Goal: Transaction & Acquisition: Purchase product/service

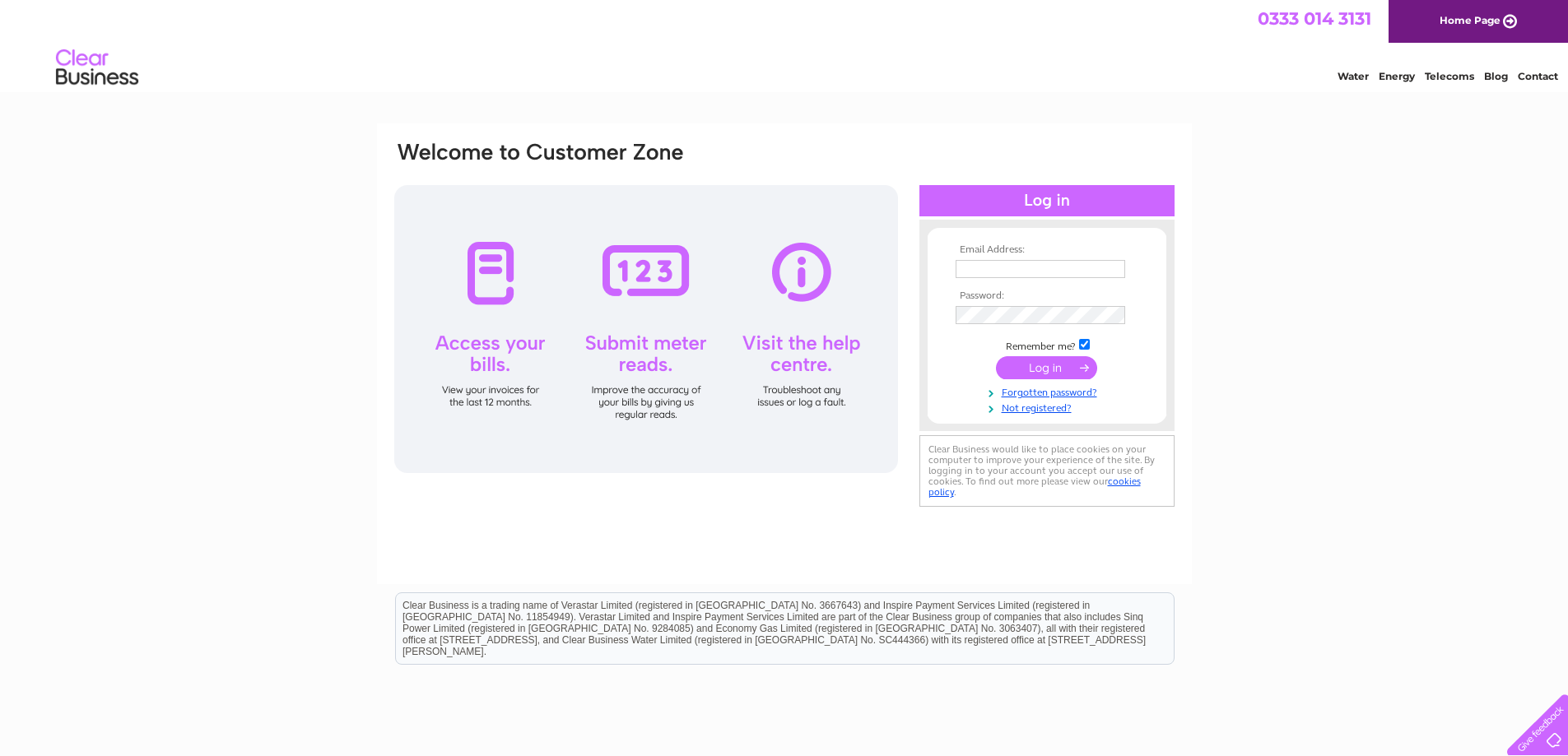
type input "jim@curvomatic.com"
click at [1041, 367] on input "submit" at bounding box center [1046, 368] width 101 height 23
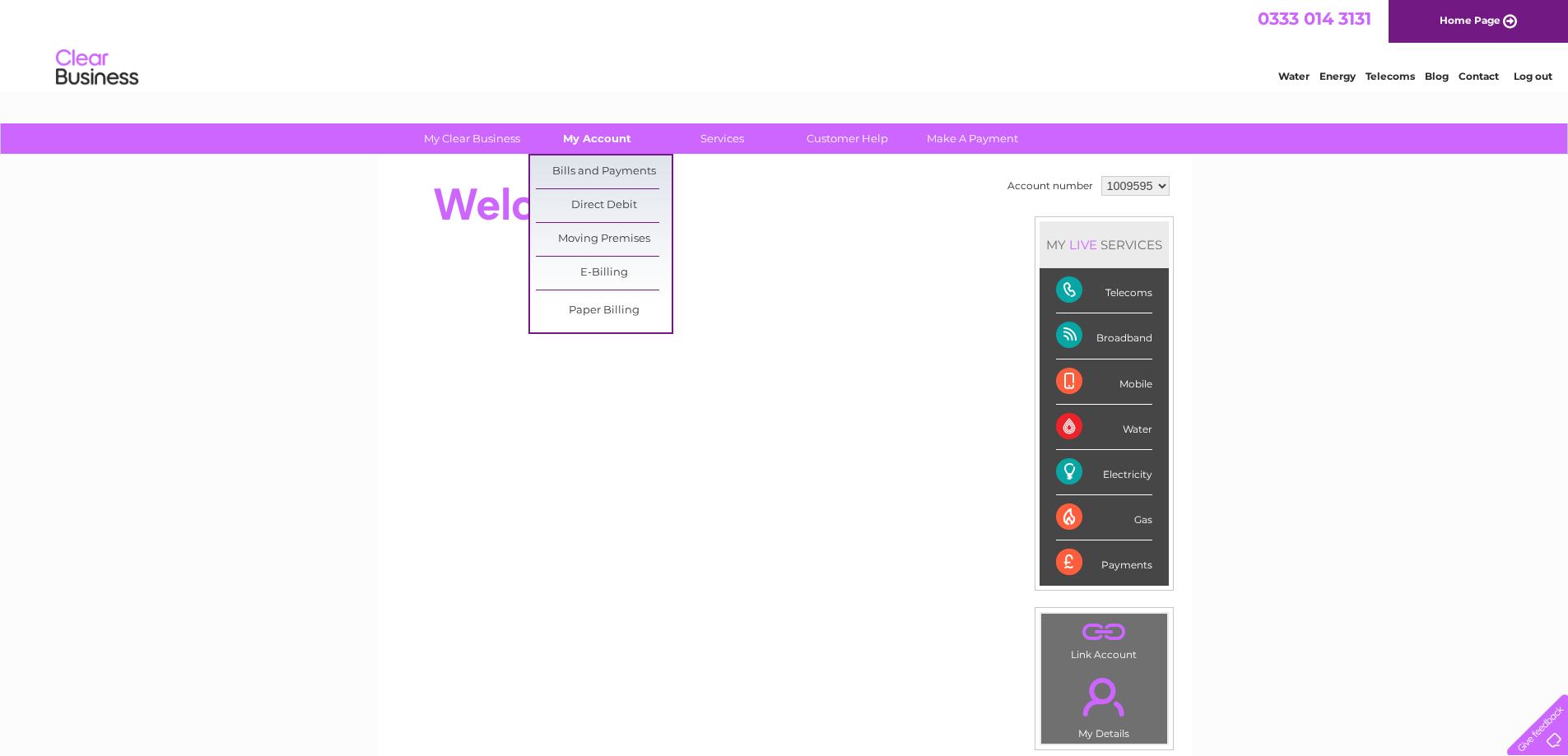
click at [615, 140] on link "My Account" at bounding box center [597, 139] width 136 height 30
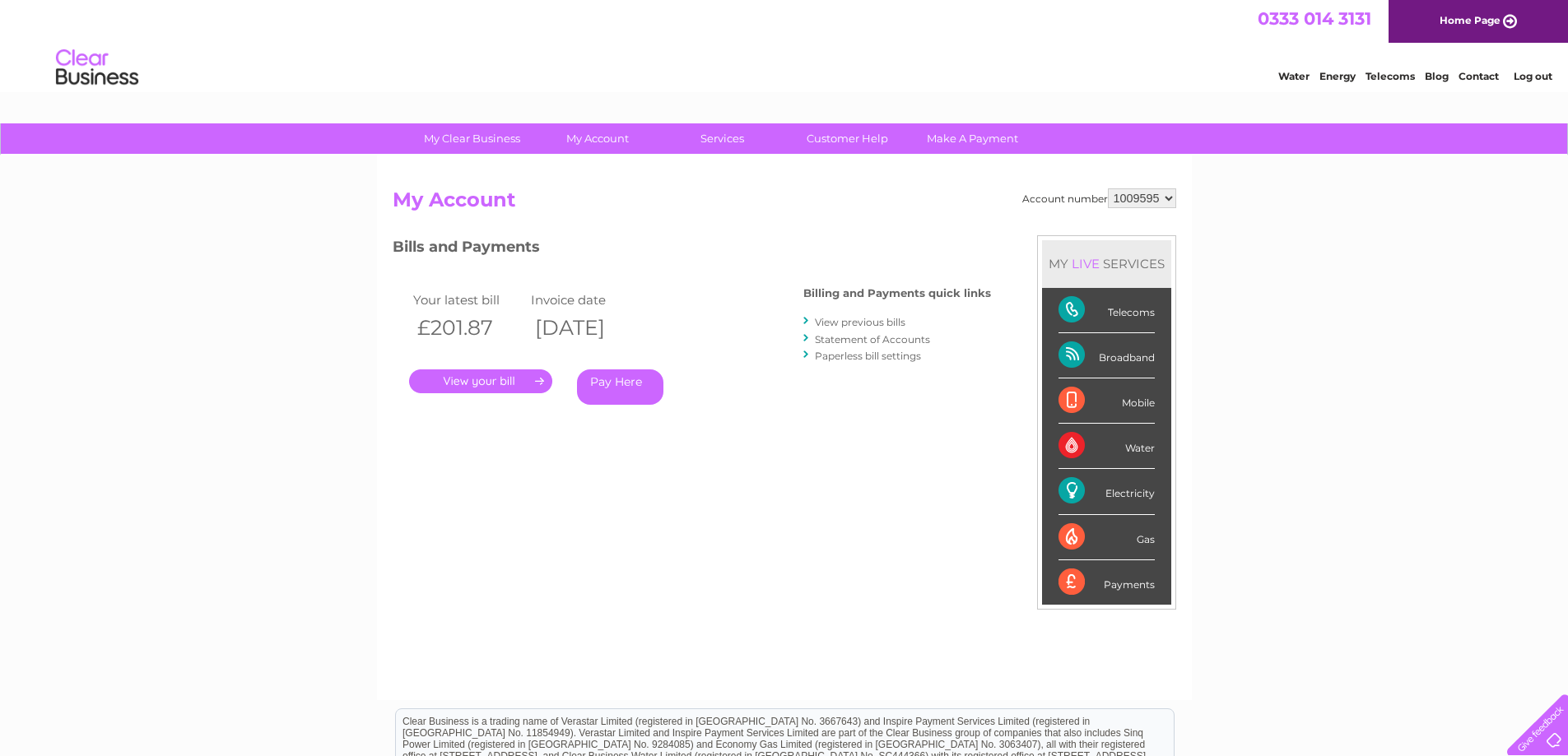
click at [632, 386] on link "Pay Here" at bounding box center [620, 387] width 86 height 36
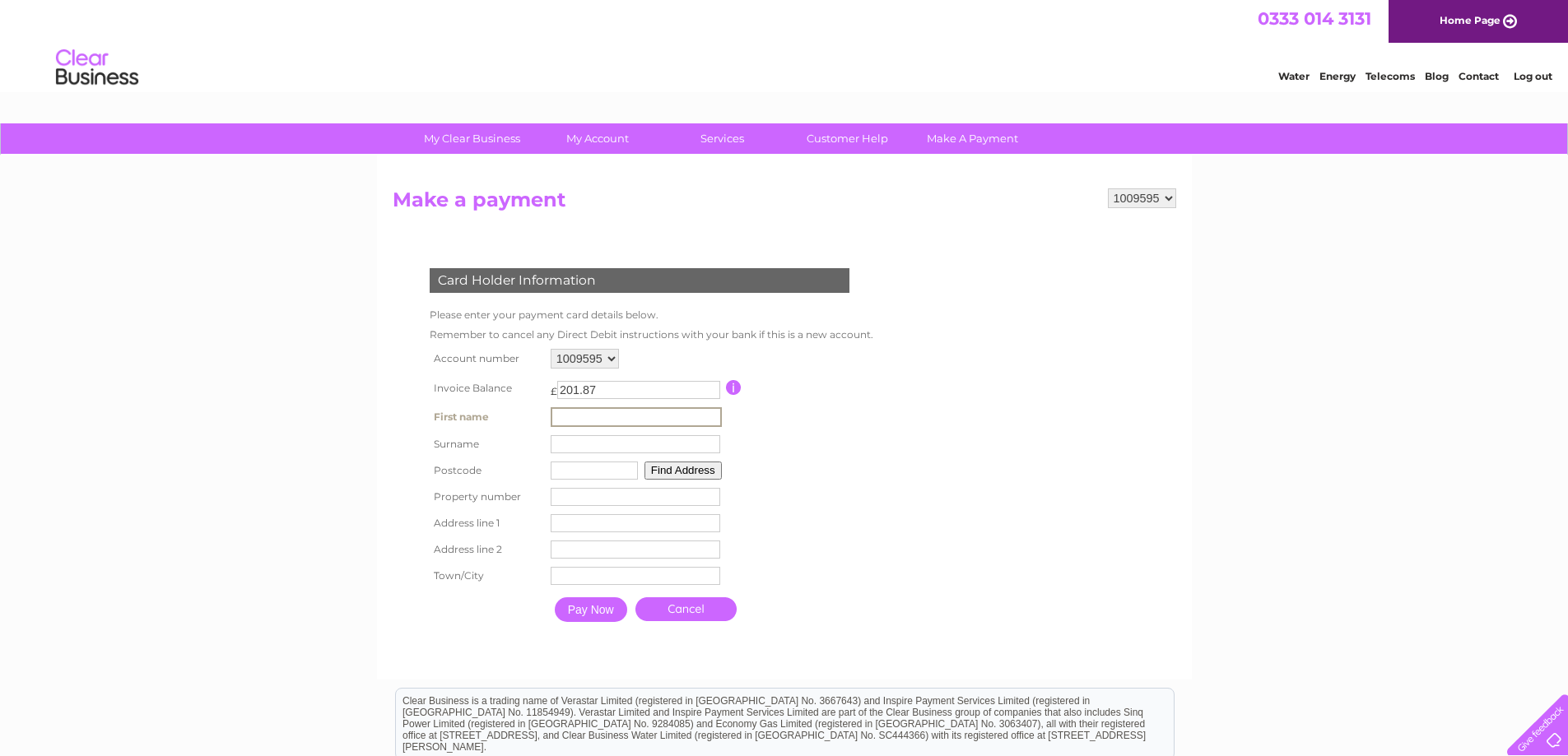
click at [610, 416] on input "text" at bounding box center [636, 416] width 171 height 20
type input "[PERSON_NAME]"
type input "Burgess"
type input "LE7 3XA"
click at [576, 496] on input "number" at bounding box center [633, 494] width 170 height 18
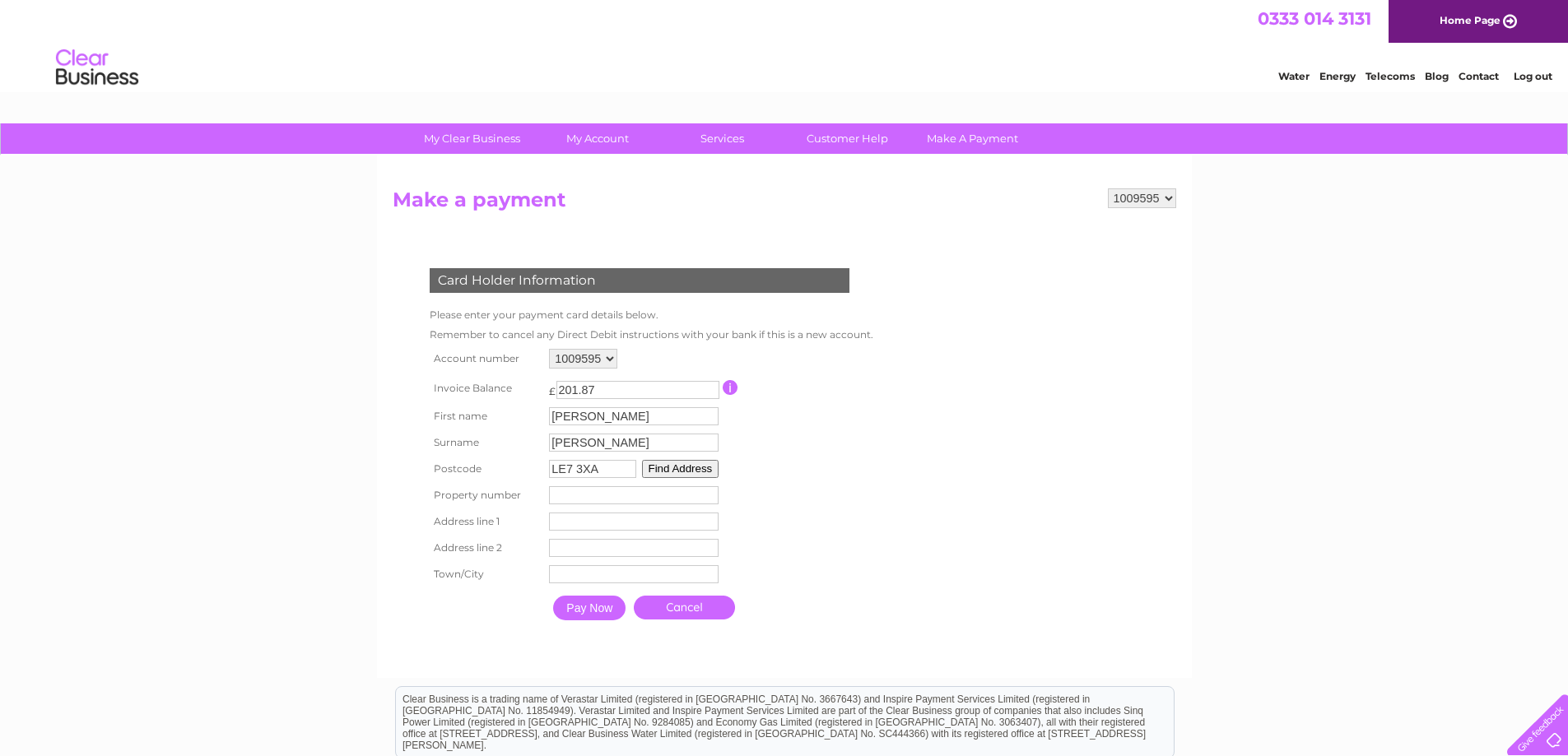
type input "38"
click at [580, 521] on input "text" at bounding box center [633, 521] width 170 height 18
type input "Unit 38"
type input "The Warren"
type input "Leicester"
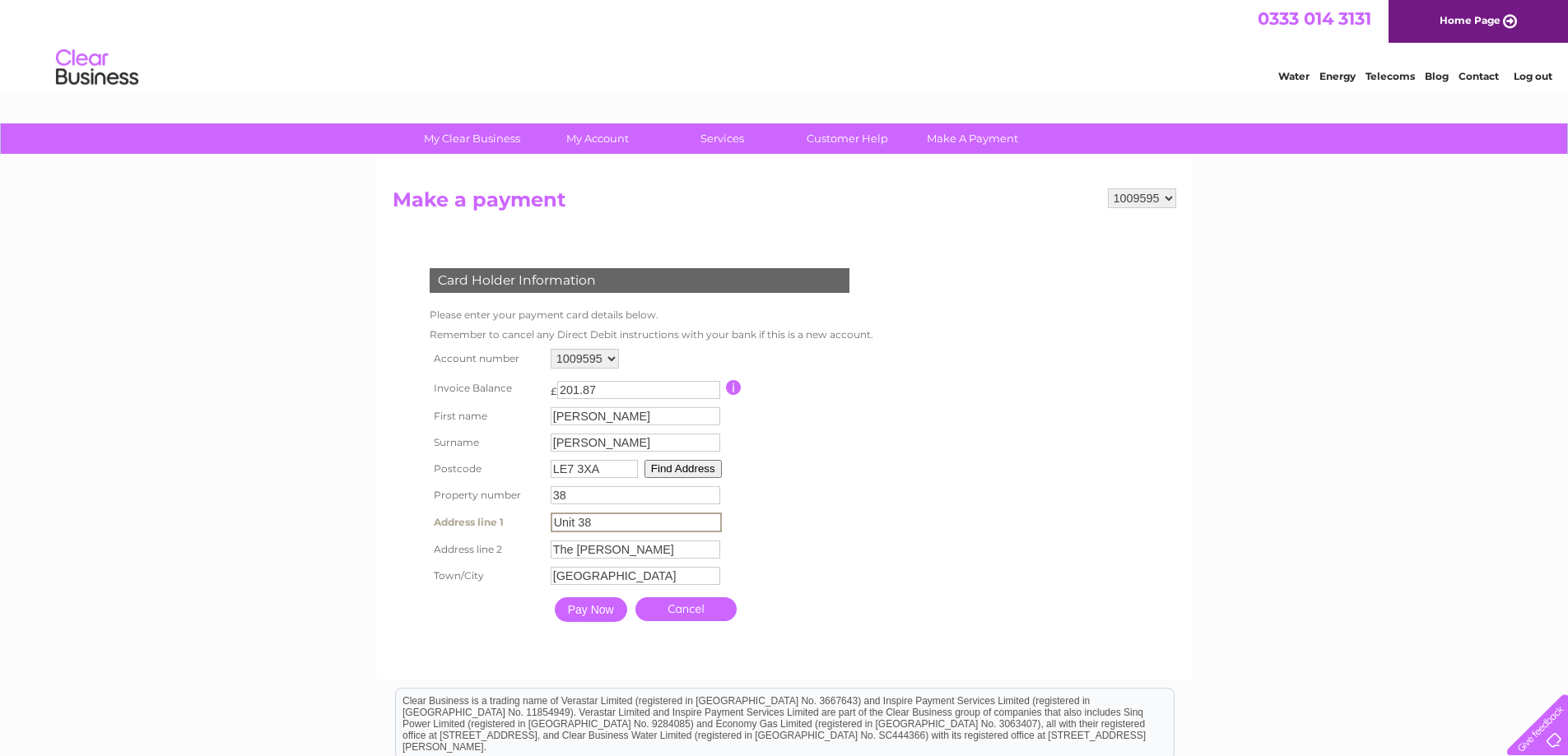
click at [600, 606] on input "Pay Now" at bounding box center [590, 610] width 72 height 24
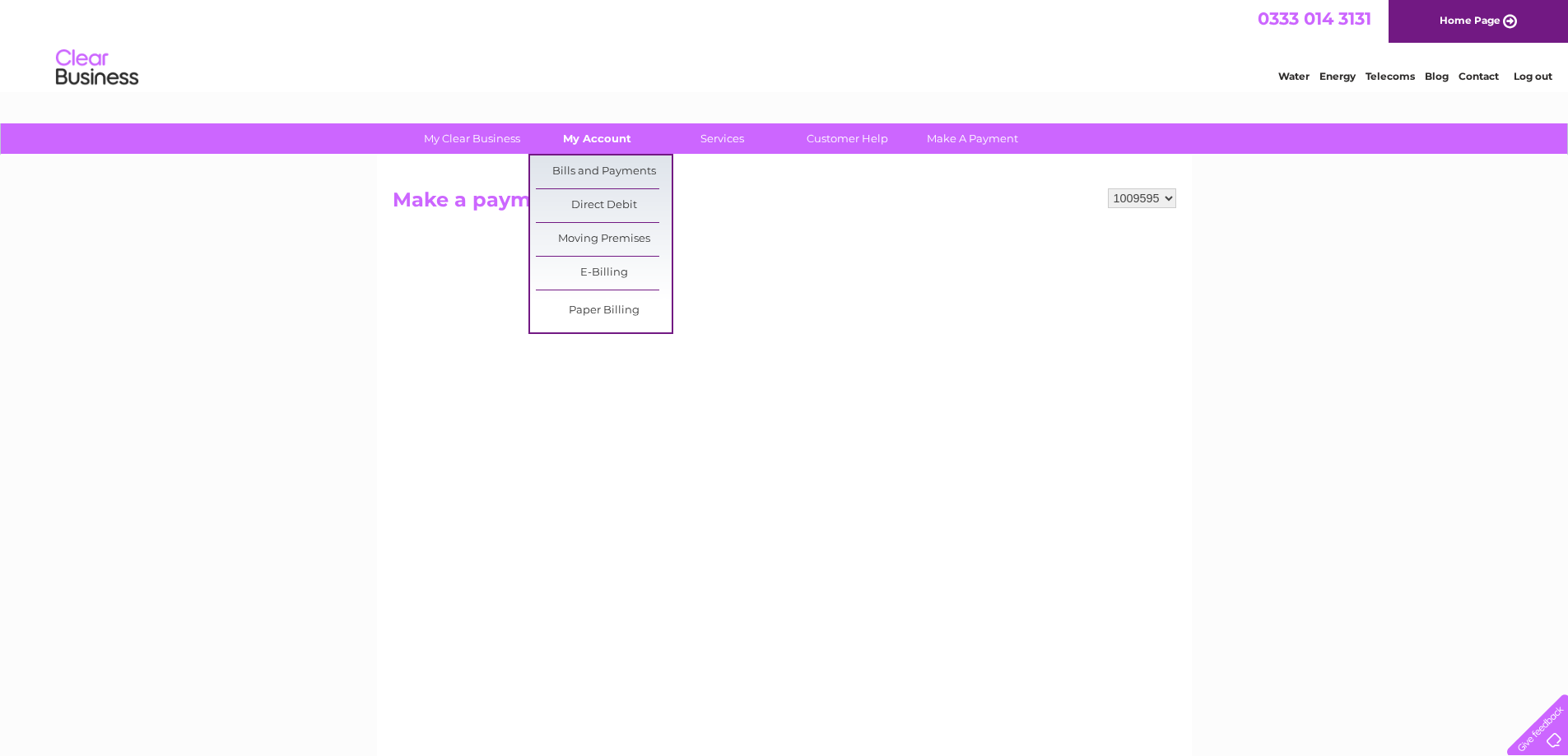
click at [608, 142] on link "My Account" at bounding box center [597, 139] width 136 height 30
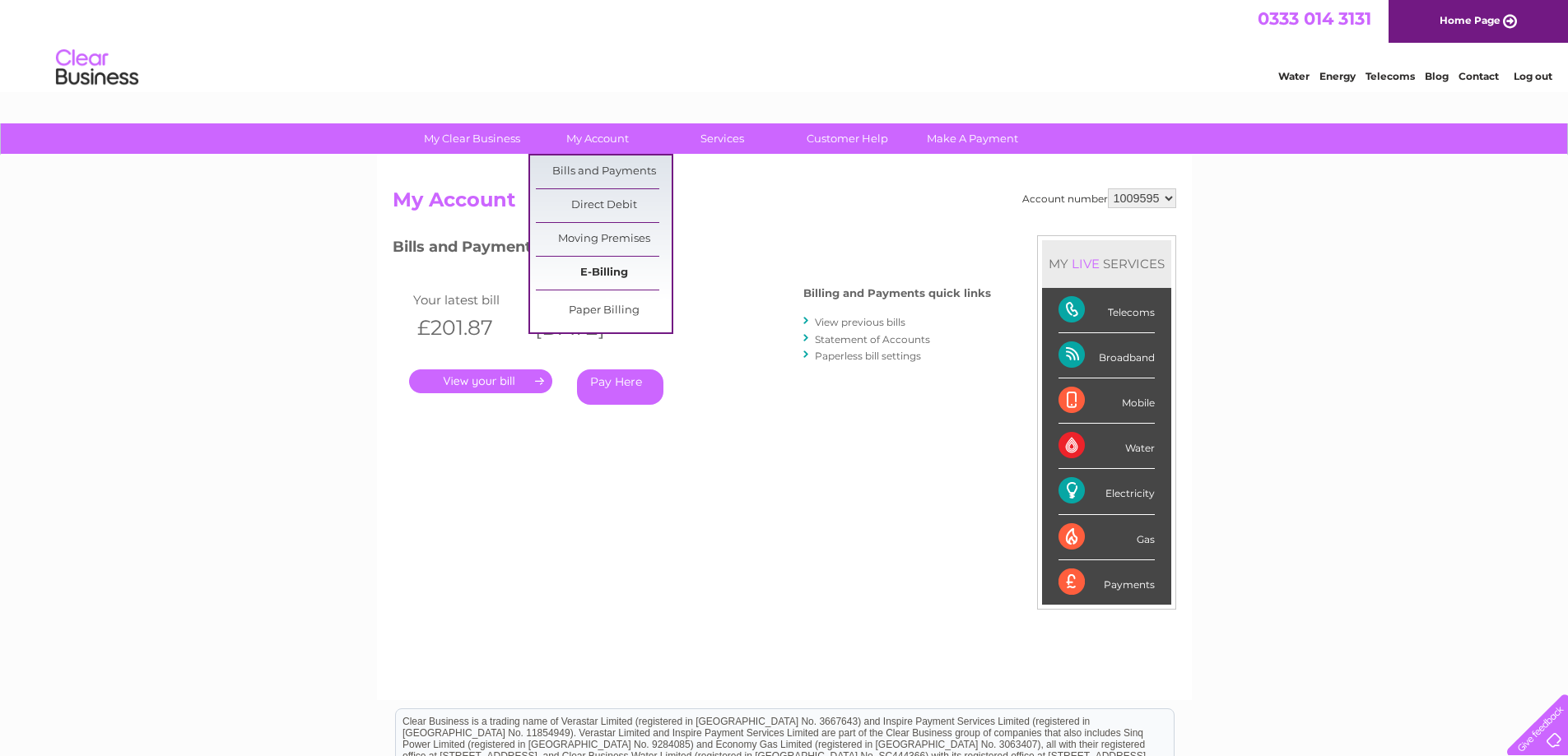
click at [604, 266] on link "E-Billing" at bounding box center [603, 273] width 136 height 33
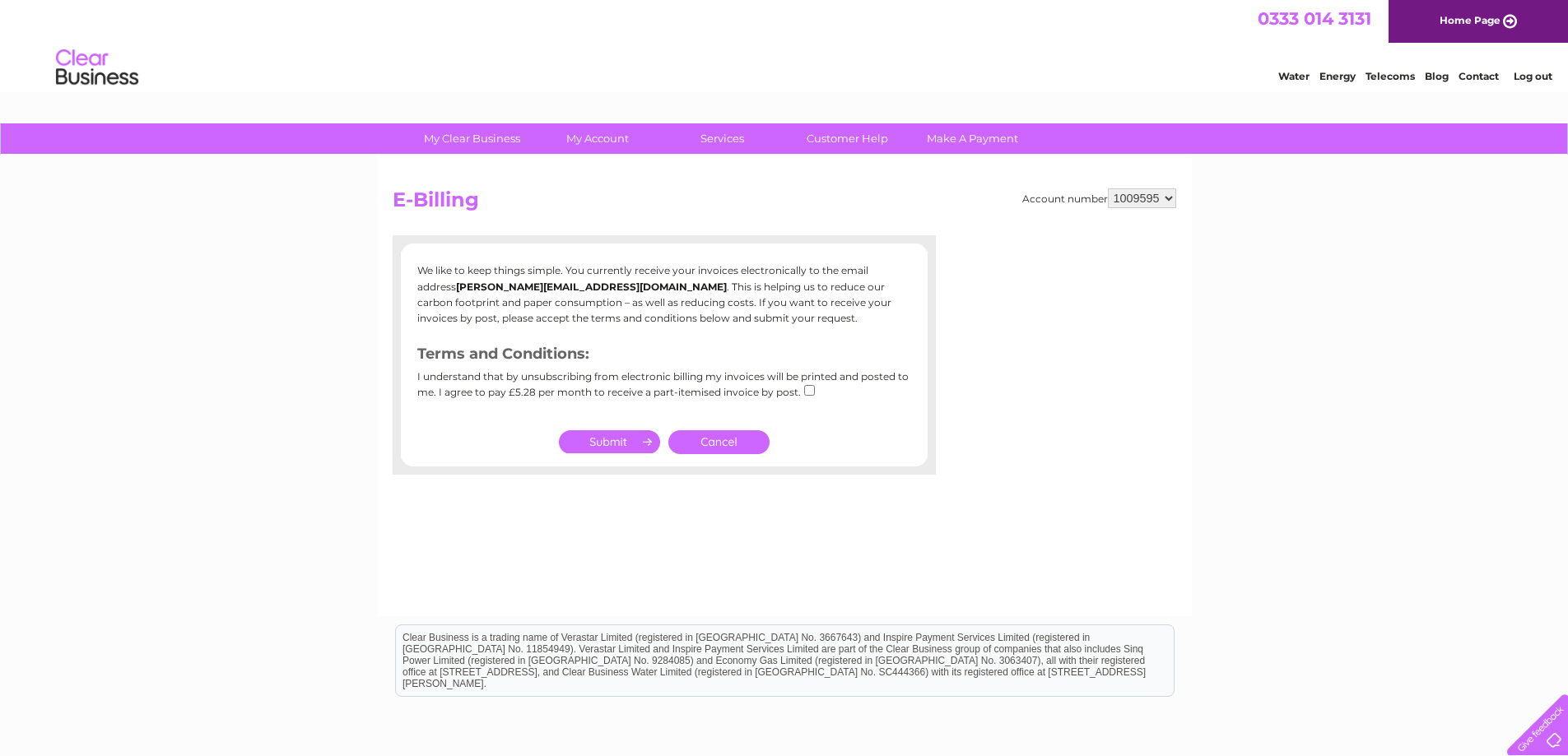
click at [737, 445] on link "Cancel" at bounding box center [719, 442] width 101 height 23
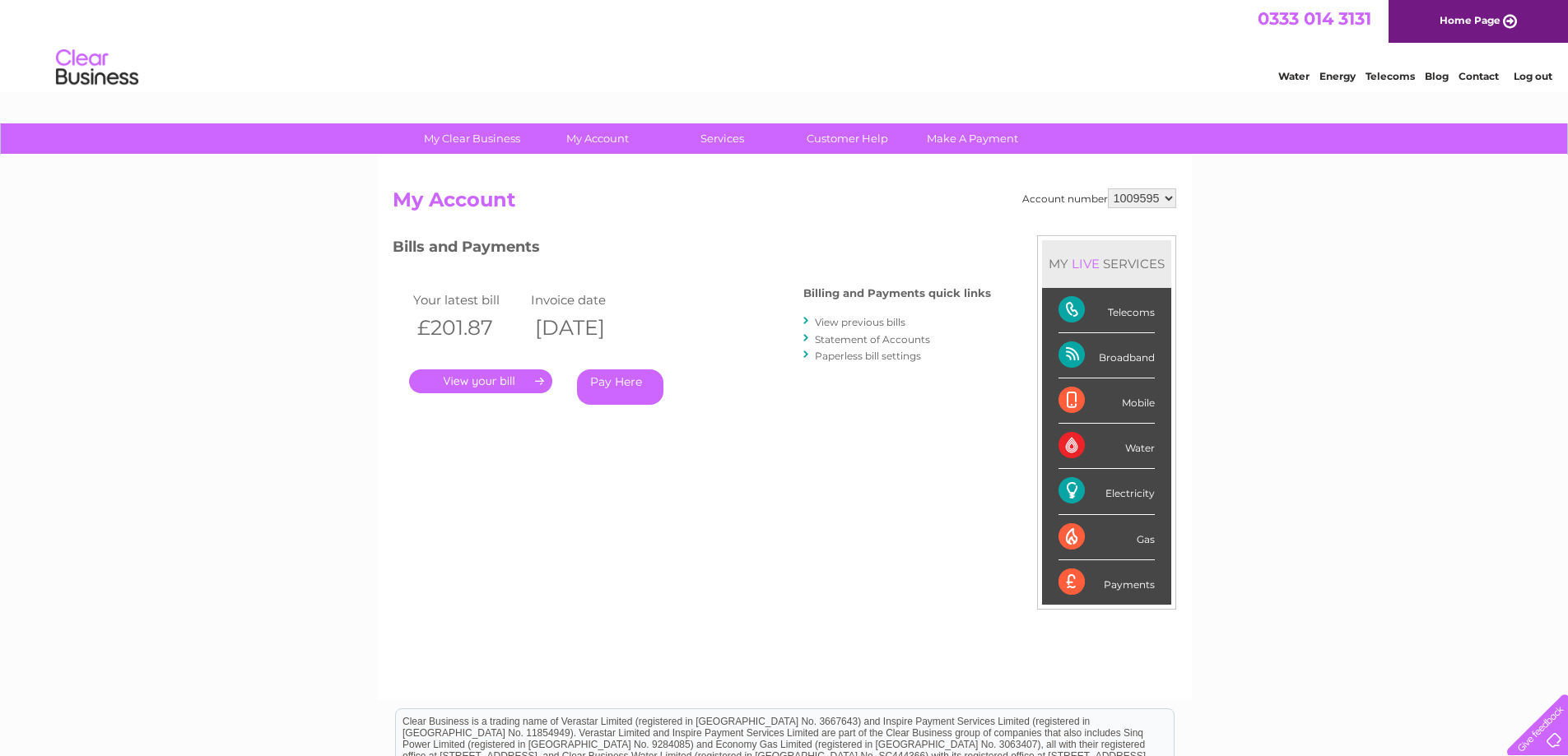
click at [864, 322] on link "View previous bills" at bounding box center [860, 322] width 90 height 12
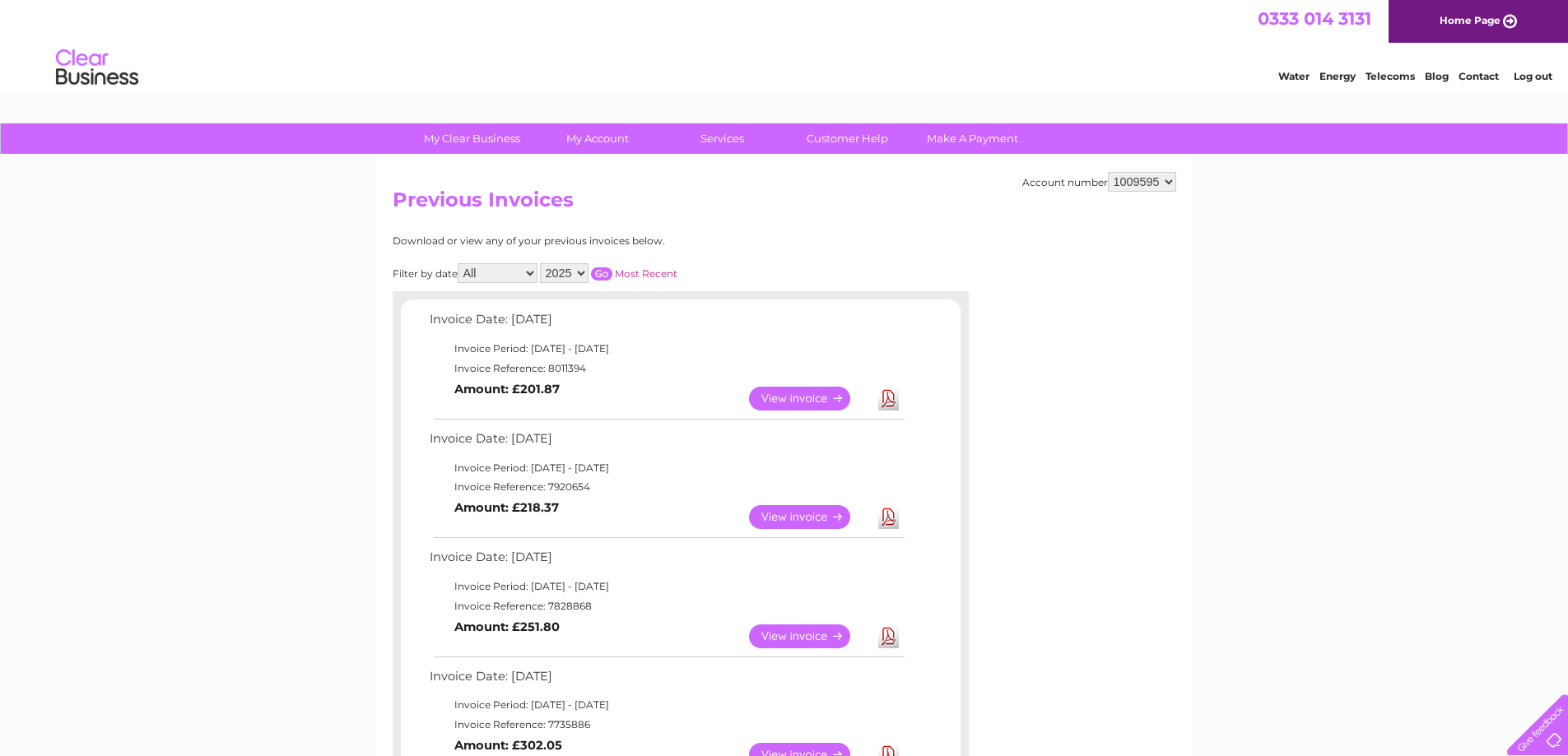
scroll to position [274, 0]
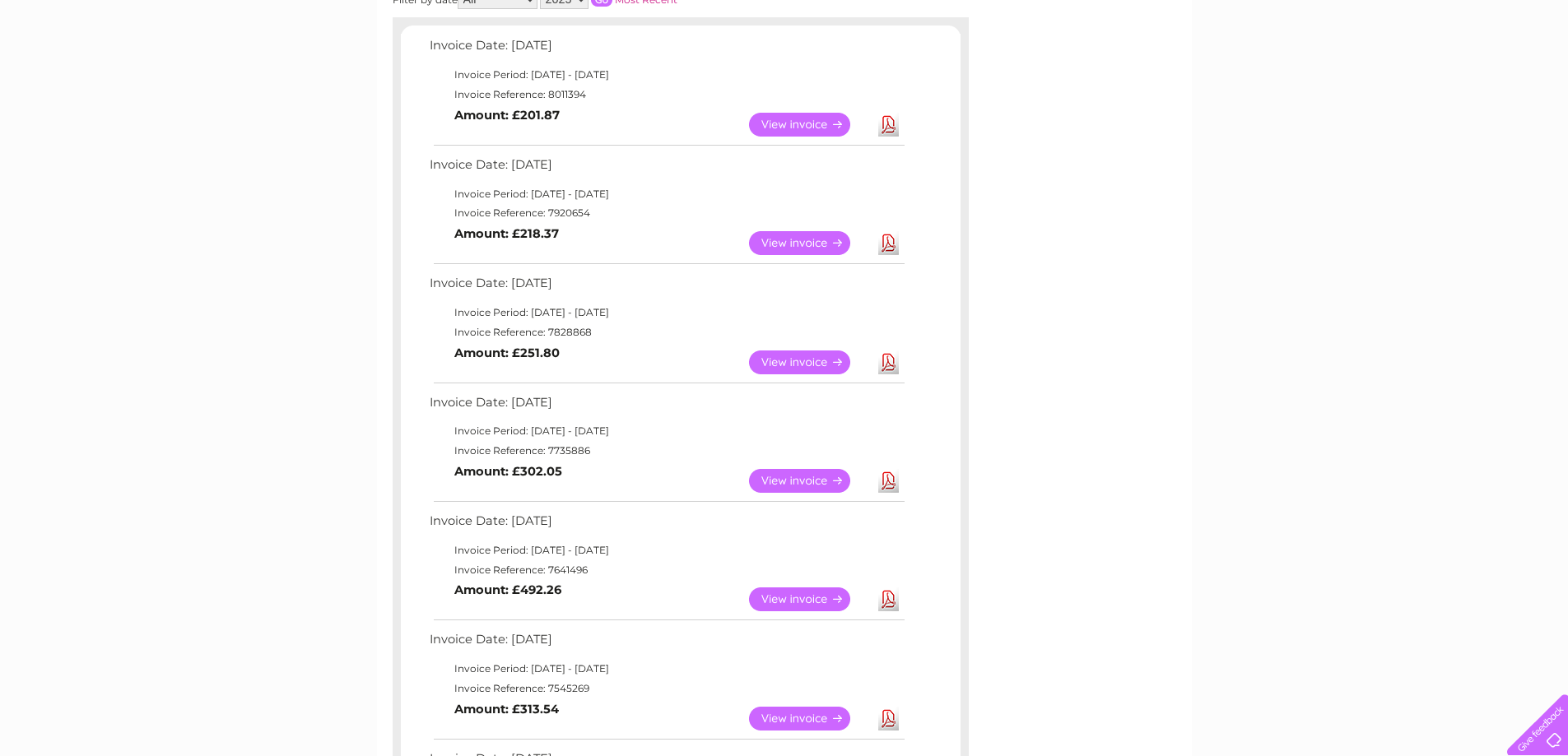
click at [888, 480] on link "Download" at bounding box center [889, 480] width 21 height 23
click at [884, 362] on link "Download" at bounding box center [889, 362] width 21 height 23
click at [885, 245] on link "Download" at bounding box center [889, 242] width 21 height 23
click at [887, 365] on link "Download" at bounding box center [889, 362] width 21 height 23
click at [888, 245] on link "Download" at bounding box center [889, 242] width 21 height 23
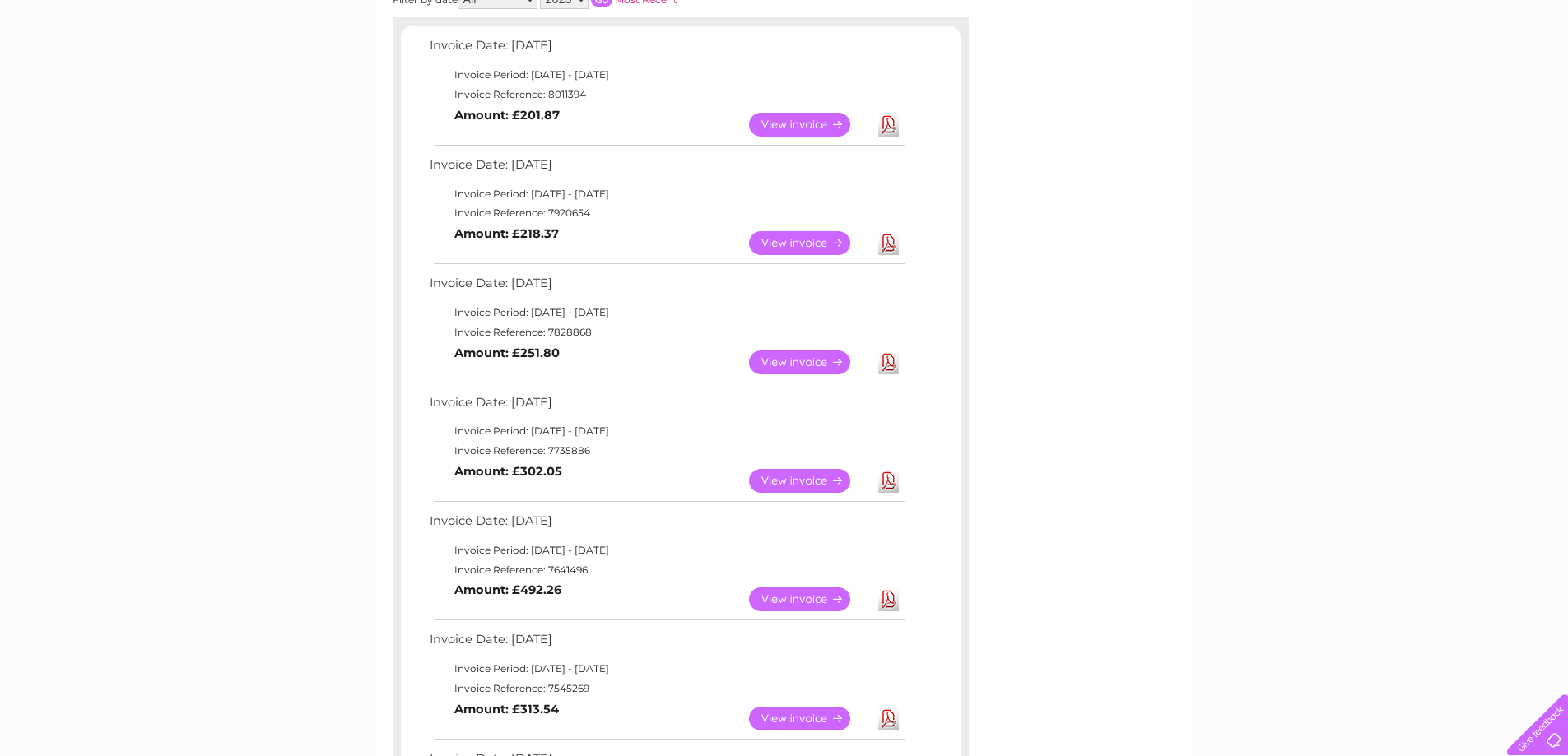
click at [889, 597] on link "Download" at bounding box center [889, 598] width 21 height 23
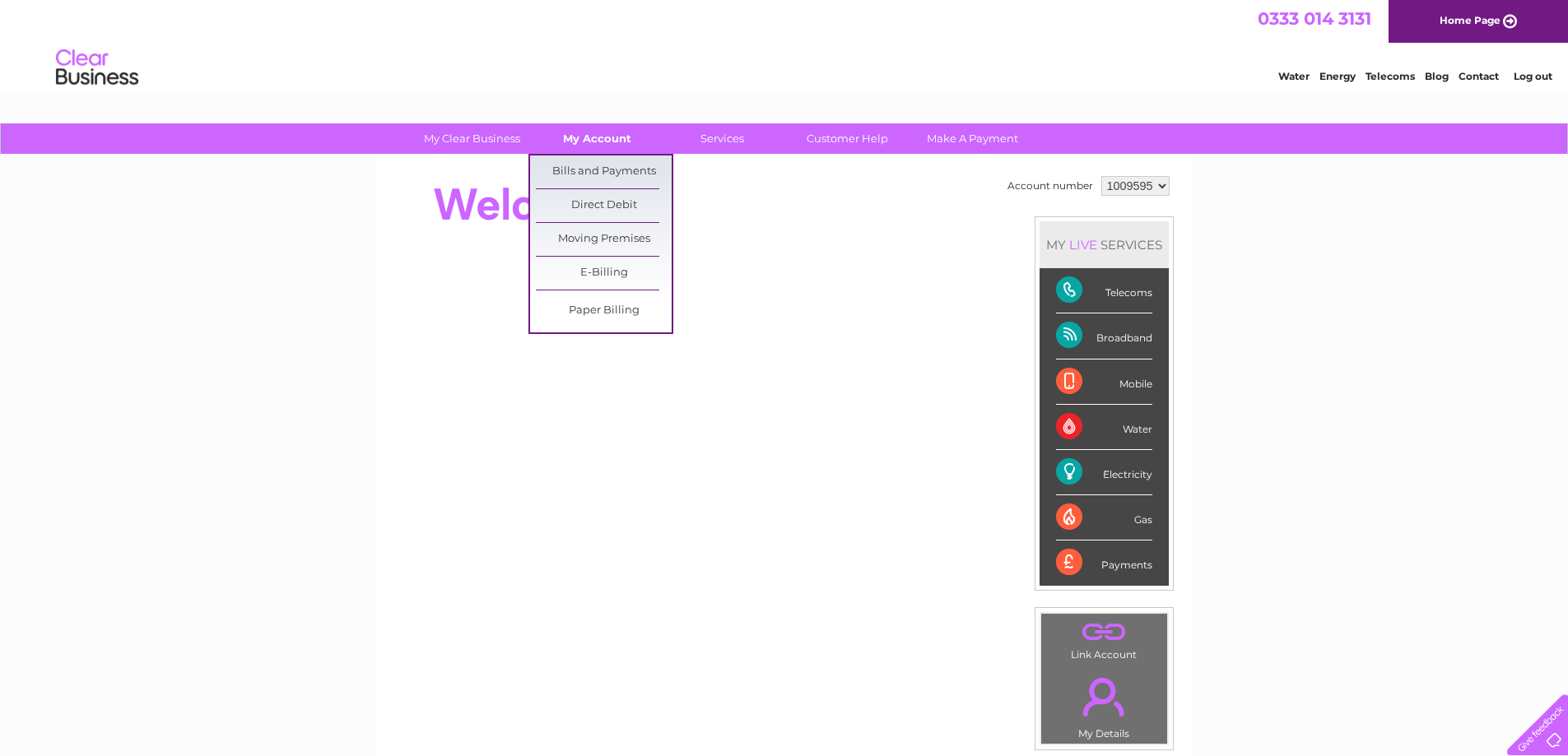
click at [596, 133] on link "My Account" at bounding box center [597, 139] width 136 height 30
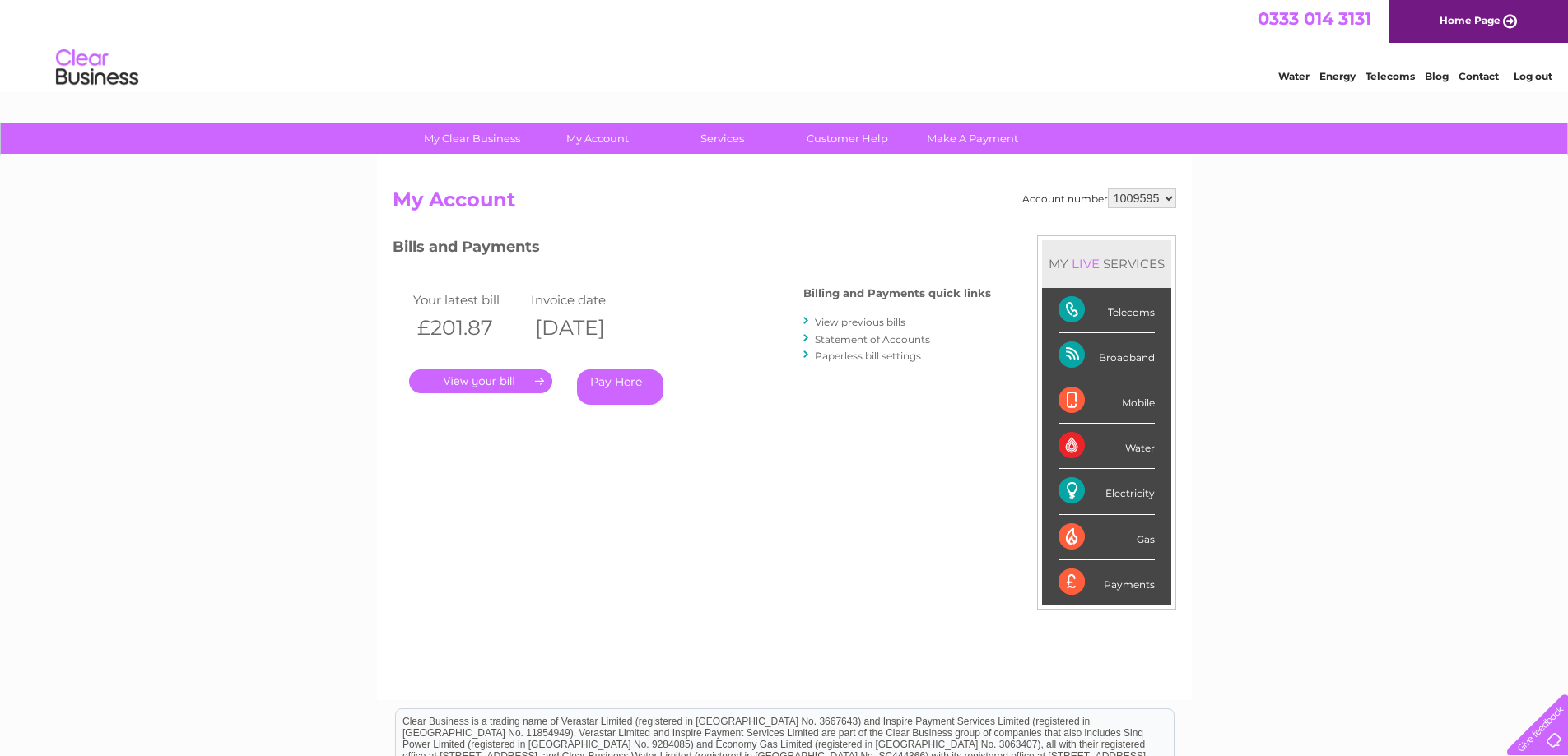
click at [862, 325] on link "View previous bills" at bounding box center [860, 322] width 90 height 12
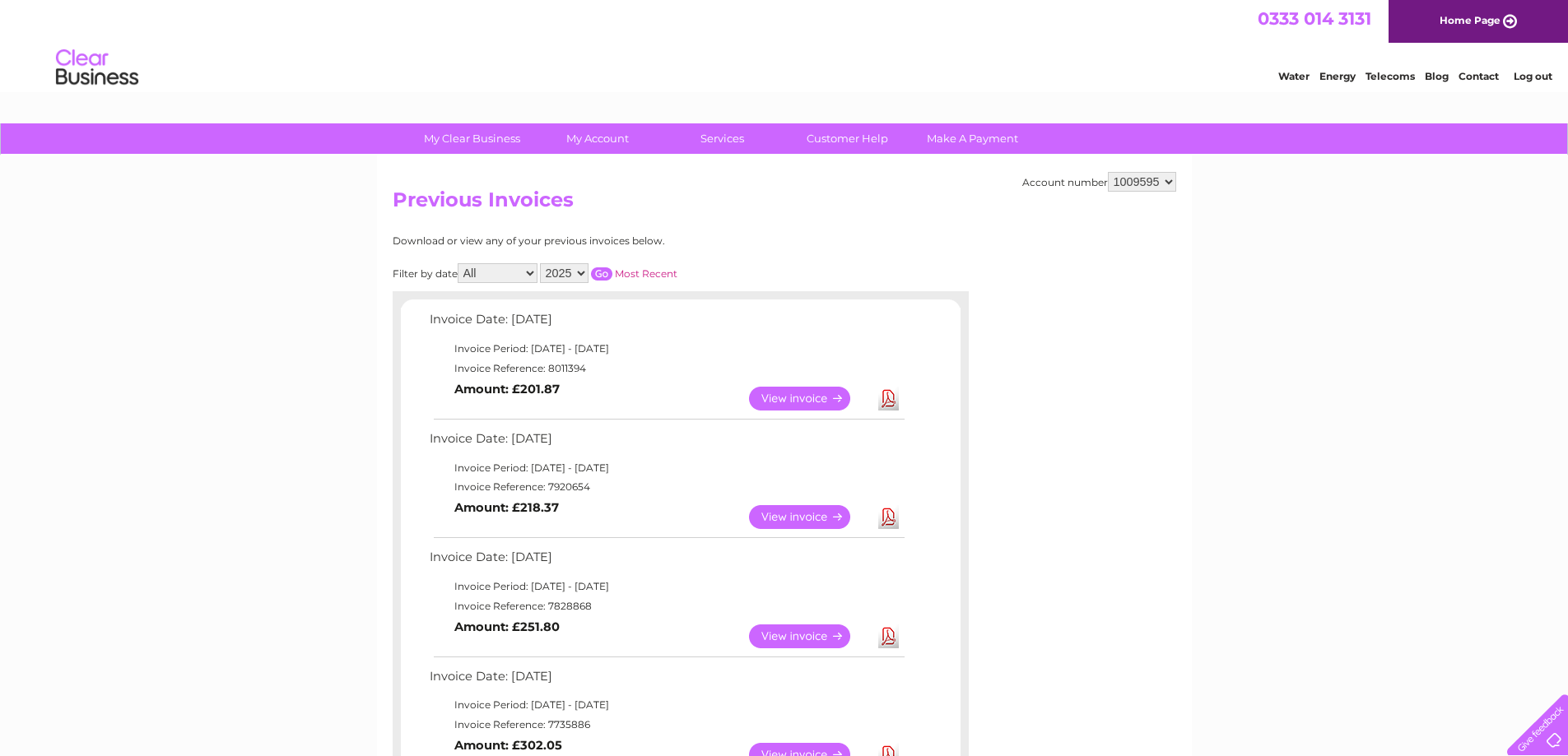
scroll to position [274, 0]
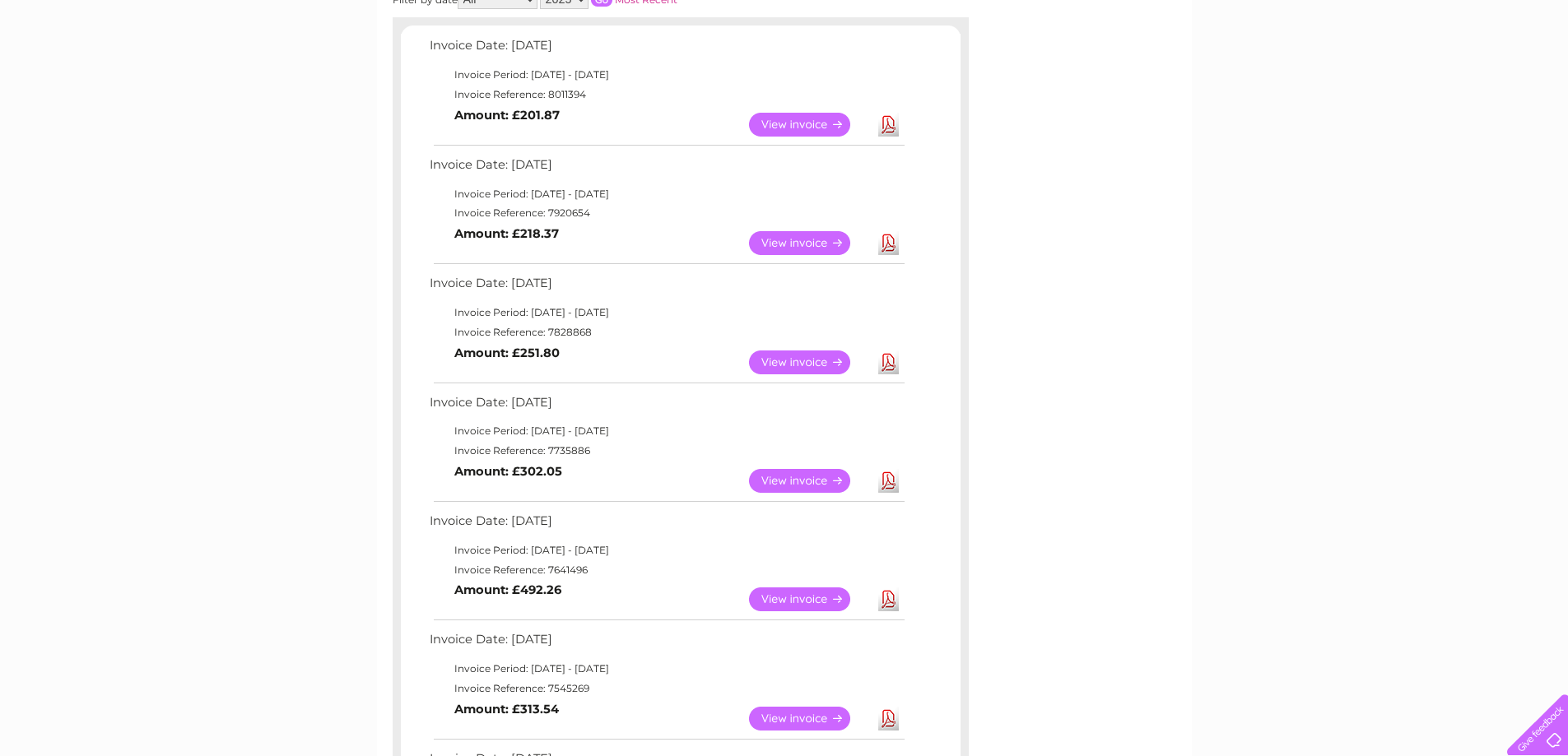
click at [783, 478] on link "View" at bounding box center [809, 480] width 121 height 23
